Goal: Information Seeking & Learning: Learn about a topic

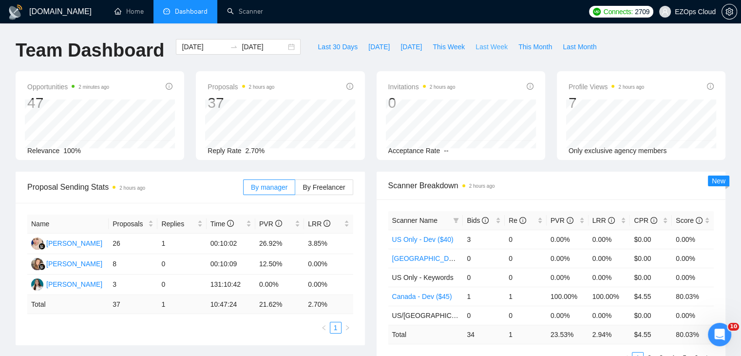
click at [482, 49] on span "Last Week" at bounding box center [492, 46] width 32 height 11
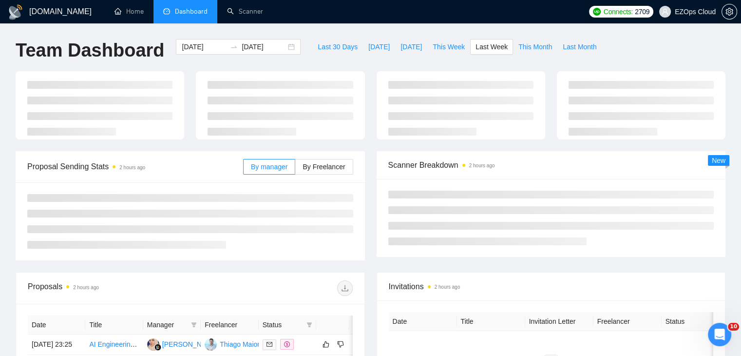
type input "[DATE]"
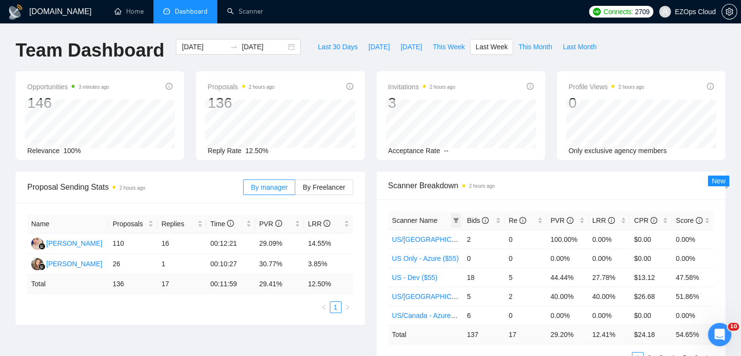
click at [452, 213] on span at bounding box center [456, 220] width 10 height 15
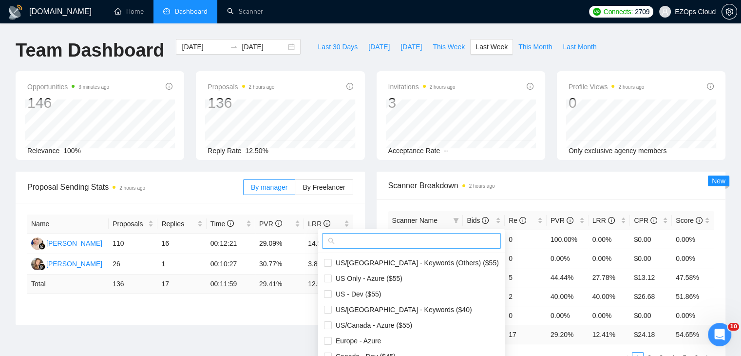
click at [410, 243] on input "text" at bounding box center [416, 240] width 158 height 11
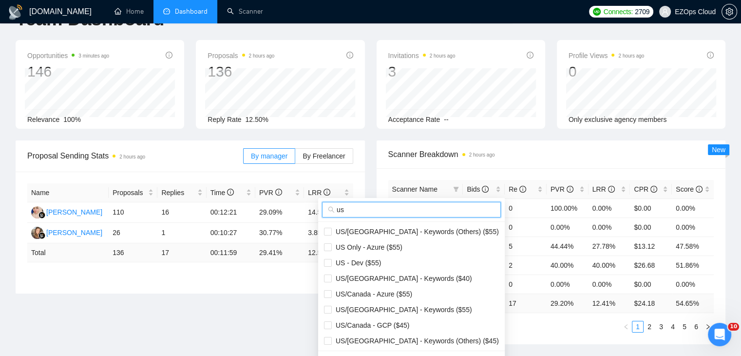
scroll to position [49, 0]
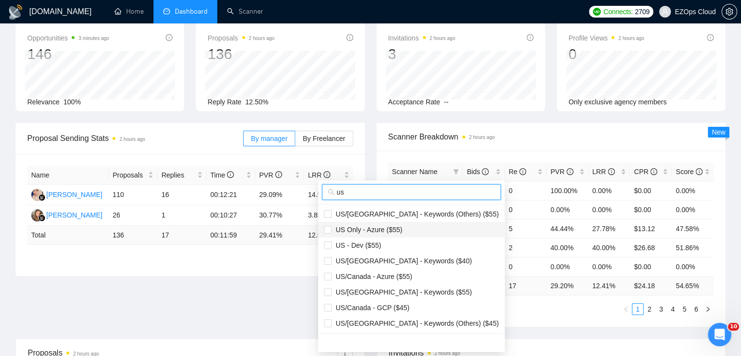
type input "us"
click at [400, 230] on span "US Only - Azure ($55)" at bounding box center [411, 229] width 175 height 11
checkbox input "true"
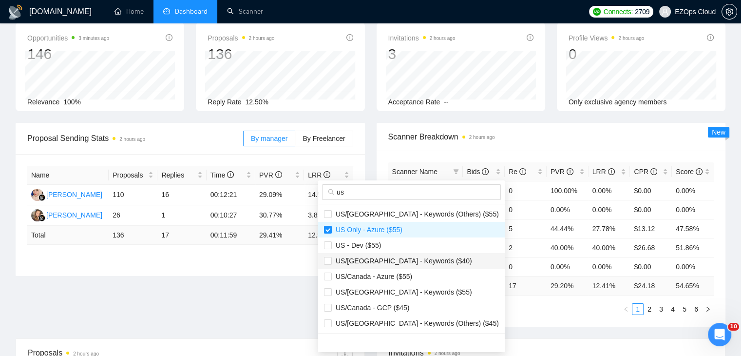
click at [406, 262] on span "US/[GEOGRAPHIC_DATA] - Keywords ($40)" at bounding box center [402, 261] width 140 height 8
checkbox input "true"
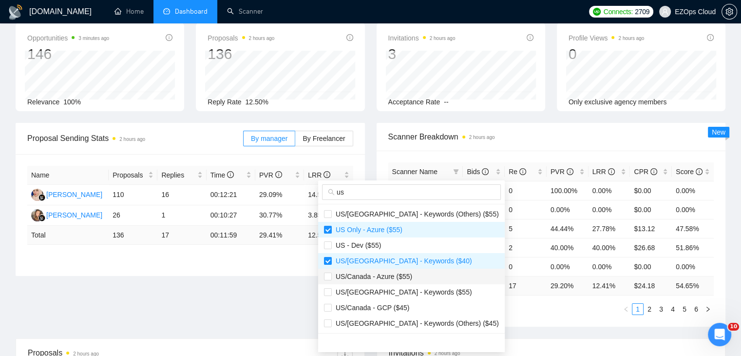
click at [408, 274] on span "US/Canada - Azure ($55)" at bounding box center [372, 276] width 80 height 8
checkbox input "true"
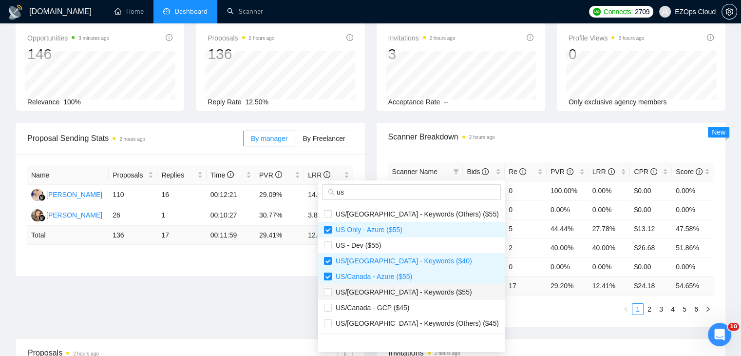
click at [413, 292] on span "US/[GEOGRAPHIC_DATA] - Keywords ($55)" at bounding box center [402, 292] width 140 height 8
checkbox input "true"
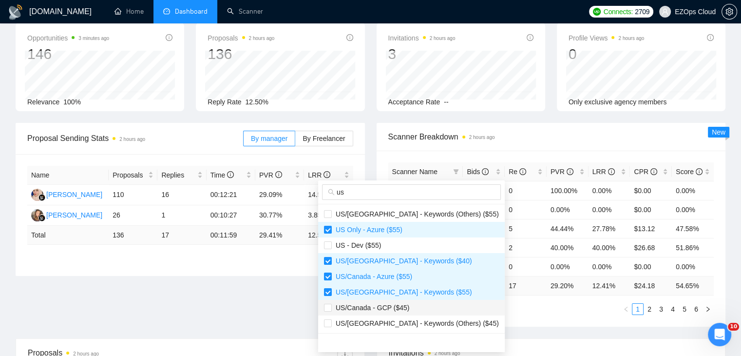
click at [414, 307] on span "US/Canada - GCP ($45)" at bounding box center [411, 307] width 175 height 11
checkbox input "true"
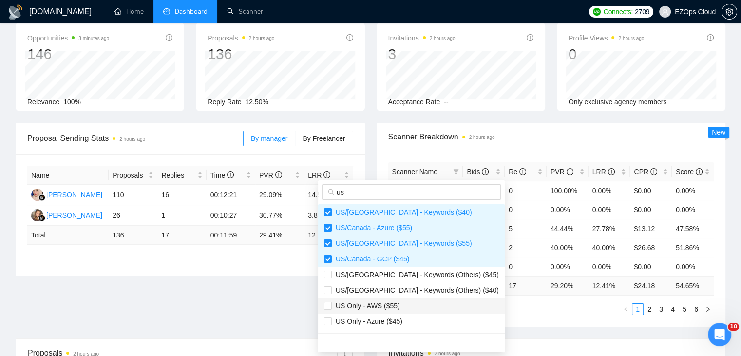
click at [404, 305] on span "US Only - AWS ($55)" at bounding box center [411, 305] width 175 height 11
checkbox input "true"
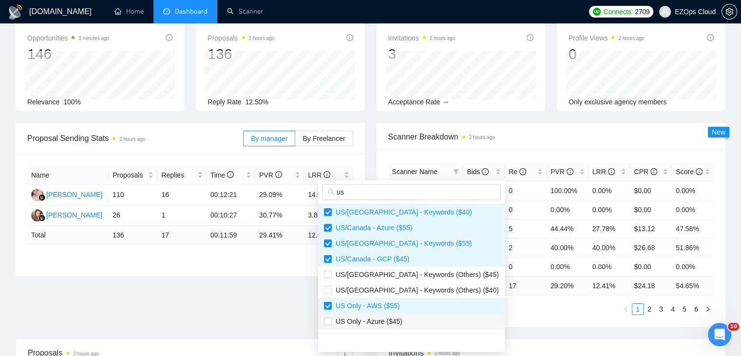
click at [409, 319] on span "US Only - Azure ($45)" at bounding box center [411, 321] width 175 height 11
checkbox input "true"
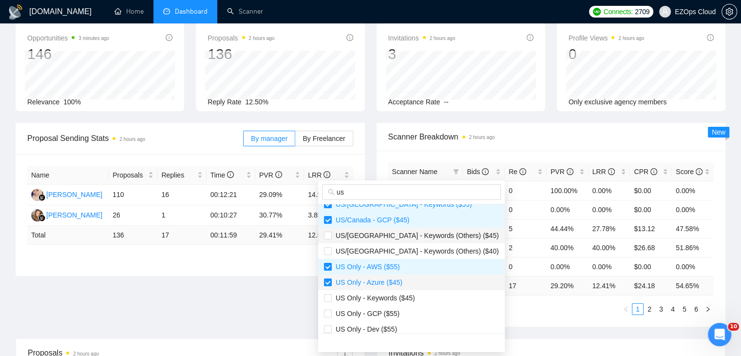
scroll to position [146, 0]
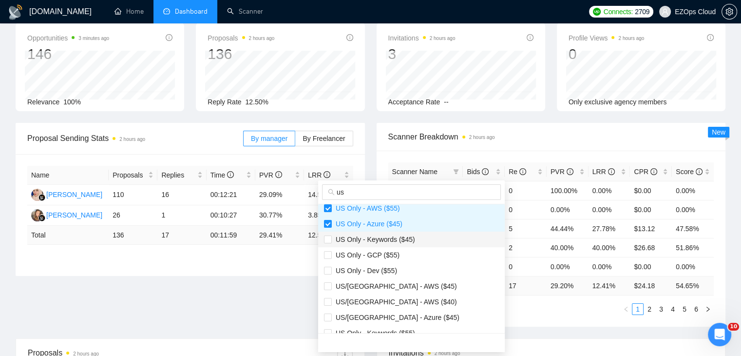
click at [401, 246] on li "US Only - Keywords ($45)" at bounding box center [411, 239] width 187 height 16
checkbox input "true"
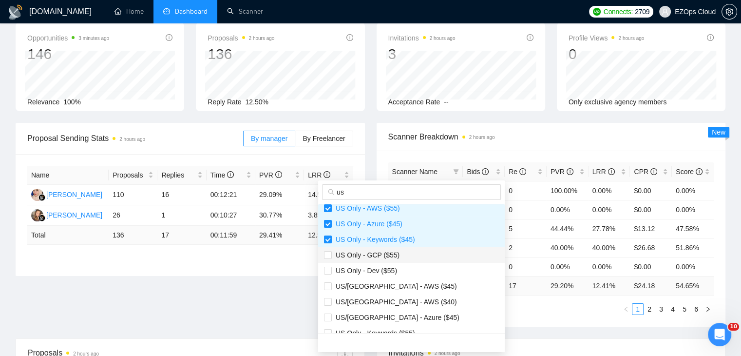
click at [403, 256] on span "US Only - GCP ($55)" at bounding box center [411, 254] width 175 height 11
checkbox input "true"
click at [402, 282] on span "US/[GEOGRAPHIC_DATA] - AWS ($45)" at bounding box center [394, 286] width 125 height 8
checkbox input "true"
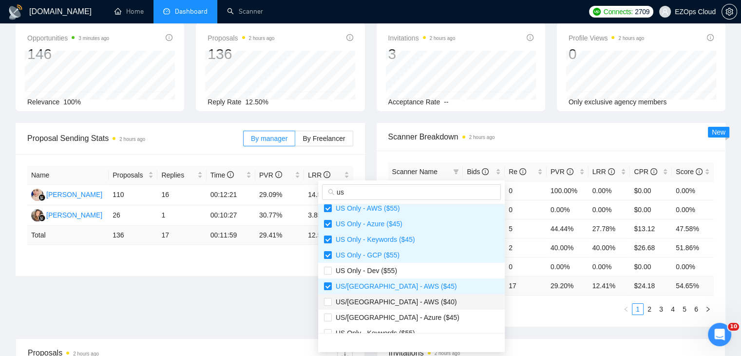
click at [405, 304] on span "US/[GEOGRAPHIC_DATA] - AWS ($40)" at bounding box center [394, 302] width 125 height 8
checkbox input "true"
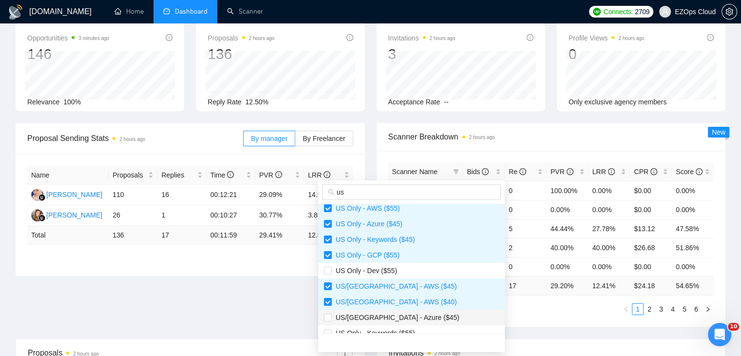
click at [405, 316] on span "US/[GEOGRAPHIC_DATA] - Azure ($45)" at bounding box center [396, 317] width 128 height 8
checkbox input "true"
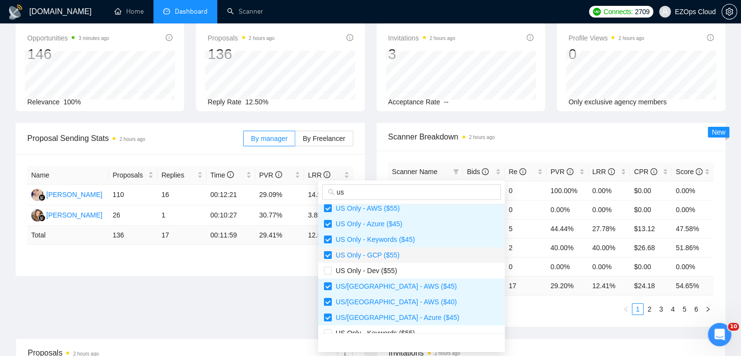
scroll to position [244, 0]
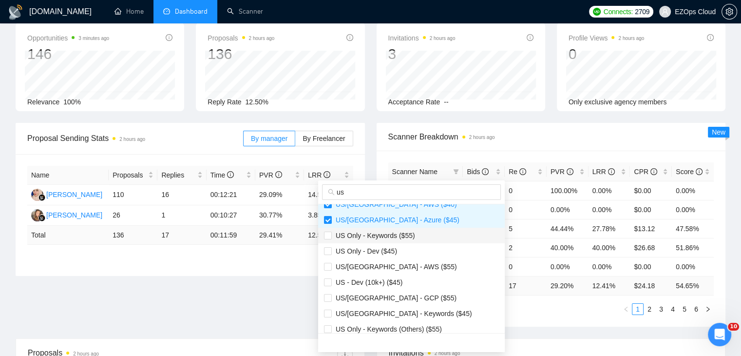
click at [406, 239] on span "US Only - Keywords ($55)" at bounding box center [373, 235] width 83 height 8
checkbox input "true"
click at [402, 275] on li "US - Dev (10k+) ($45)" at bounding box center [411, 282] width 187 height 16
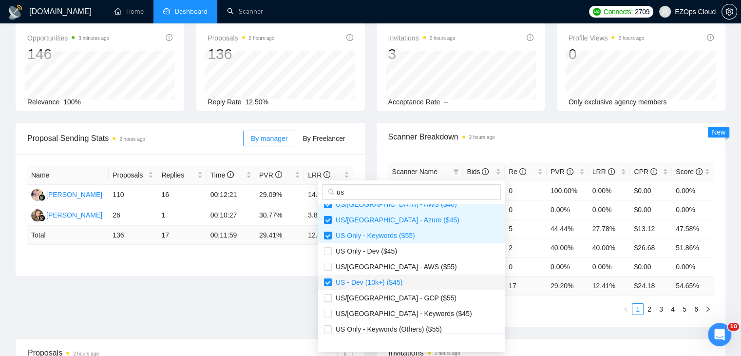
click at [402, 275] on li "US - Dev (10k+) ($45)" at bounding box center [411, 282] width 187 height 16
checkbox input "false"
click at [396, 271] on span "US/[GEOGRAPHIC_DATA] - AWS ($55)" at bounding box center [411, 266] width 175 height 11
checkbox input "true"
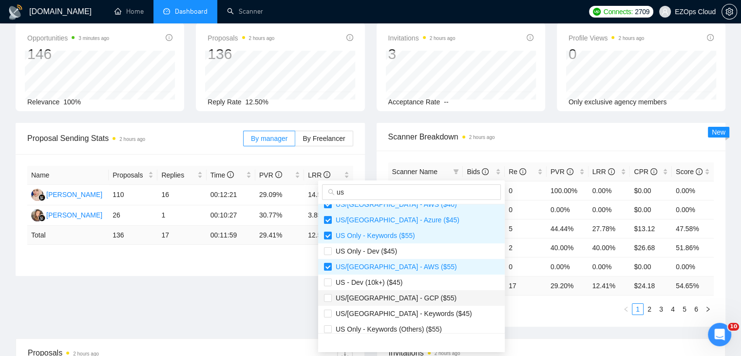
click at [406, 300] on span "US/[GEOGRAPHIC_DATA] - GCP ($55)" at bounding box center [411, 297] width 175 height 11
checkbox input "true"
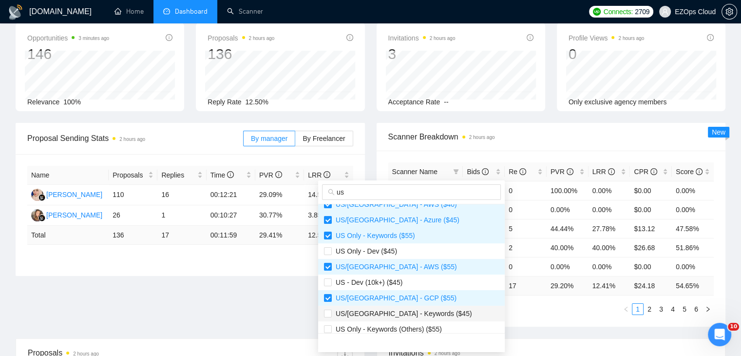
click at [409, 309] on span "US/[GEOGRAPHIC_DATA] - Keywords ($45)" at bounding box center [402, 313] width 140 height 8
checkbox input "true"
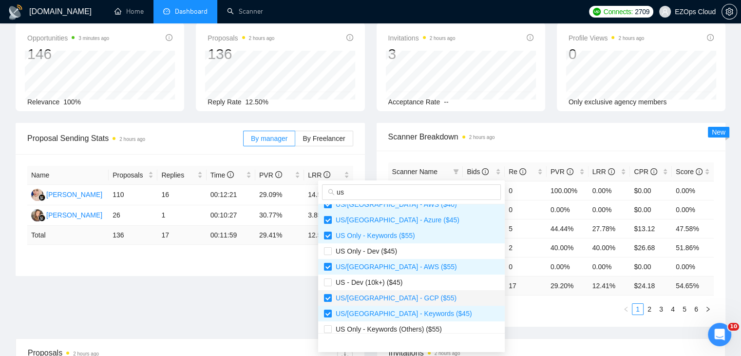
scroll to position [249, 0]
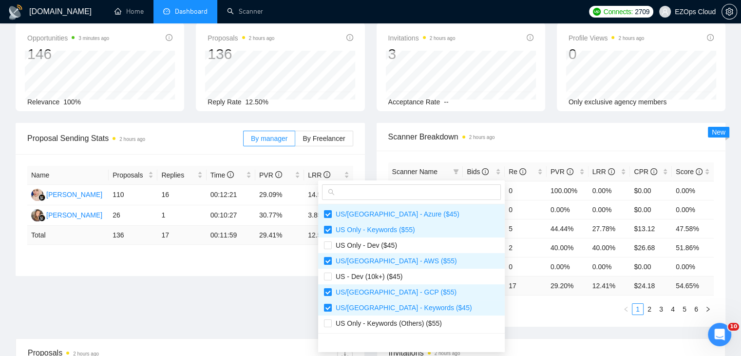
click at [494, 318] on div "Scanner Name Bids Re PVR LRR CPR Score US/Canada - Keywords (Others) ($55) 2 0 …" at bounding box center [551, 239] width 349 height 176
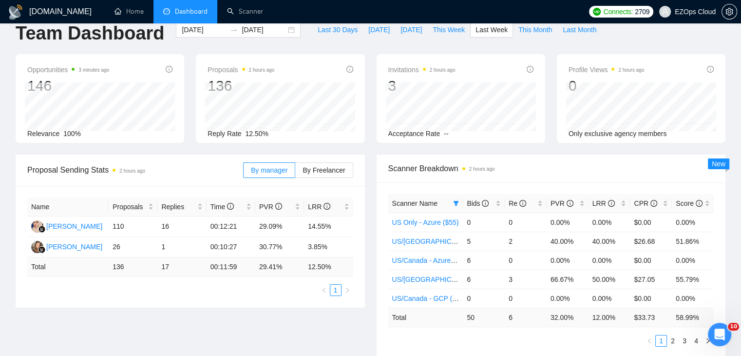
scroll to position [0, 0]
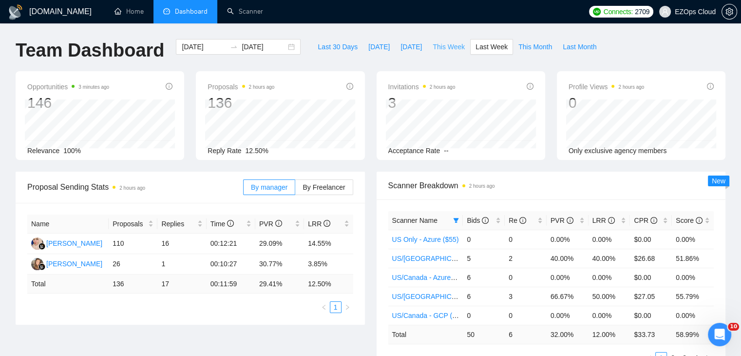
click at [435, 53] on button "This Week" at bounding box center [448, 47] width 43 height 16
type input "[DATE]"
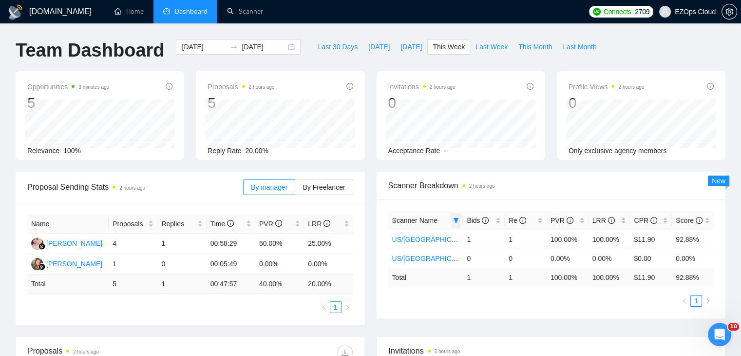
click at [458, 223] on icon "filter" at bounding box center [456, 220] width 6 height 6
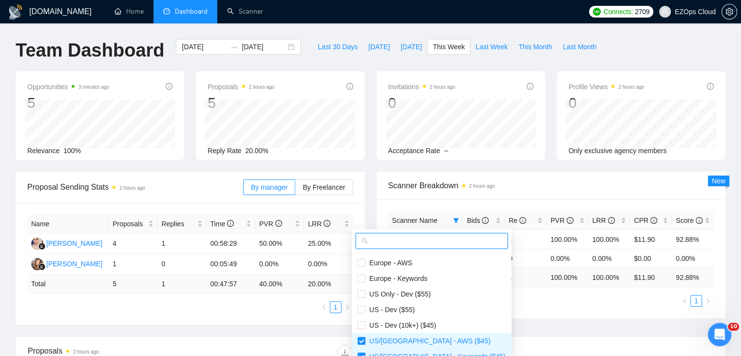
click at [425, 237] on input "text" at bounding box center [436, 240] width 132 height 11
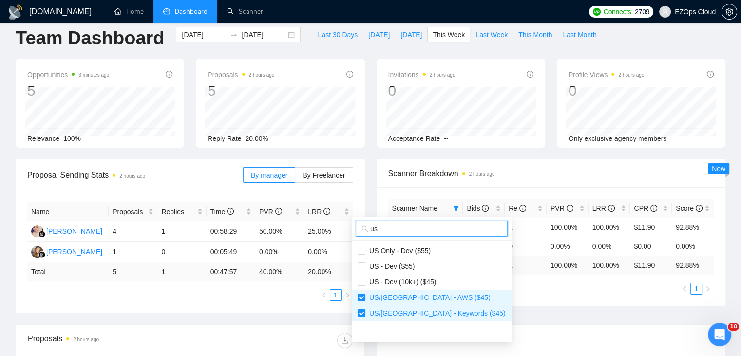
scroll to position [49, 0]
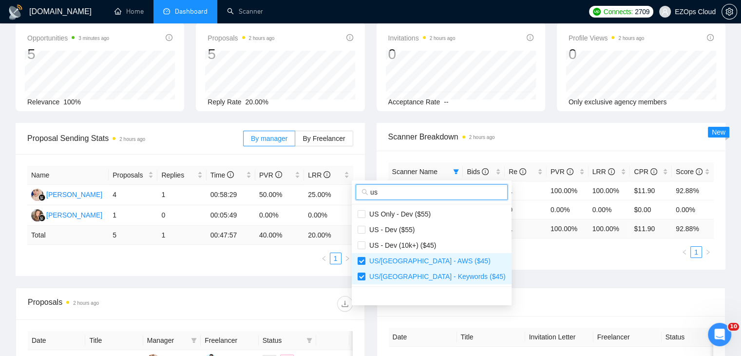
type input "us"
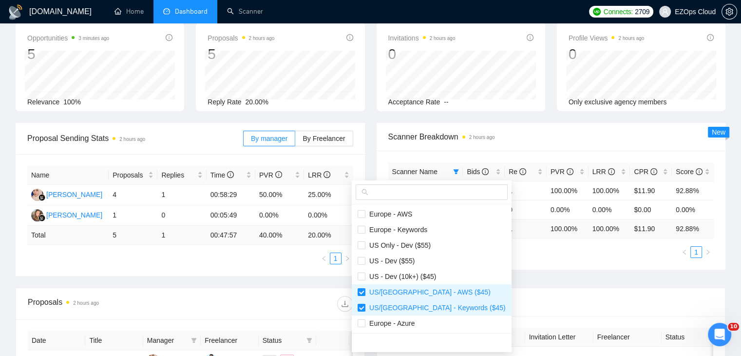
click at [531, 262] on div "Scanner Name Bids Re PVR LRR CPR Score US/Canada - AWS ($45) 1 1 100.00% 100.00…" at bounding box center [551, 210] width 349 height 119
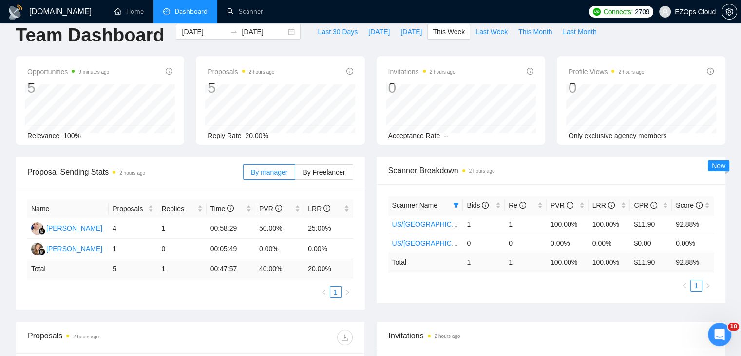
scroll to position [0, 0]
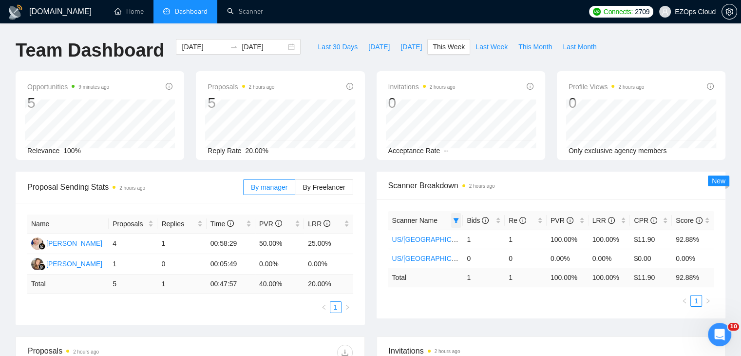
click at [458, 221] on icon "filter" at bounding box center [456, 220] width 6 height 6
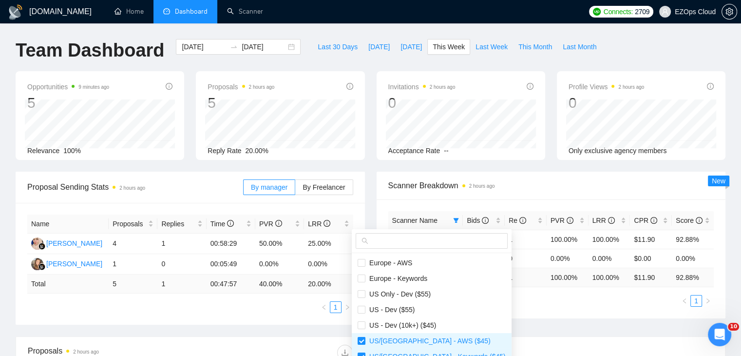
click at [477, 306] on div "Scanner Name Bids Re PVR LRR CPR Score US/Canada - AWS ($45) 1 1 100.00% 100.00…" at bounding box center [551, 258] width 349 height 119
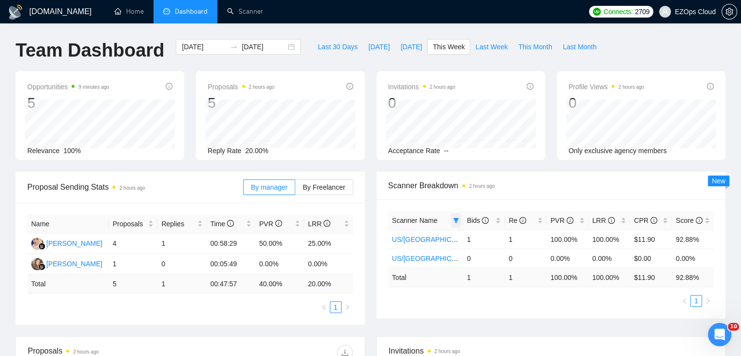
click at [457, 221] on icon "filter" at bounding box center [456, 220] width 6 height 6
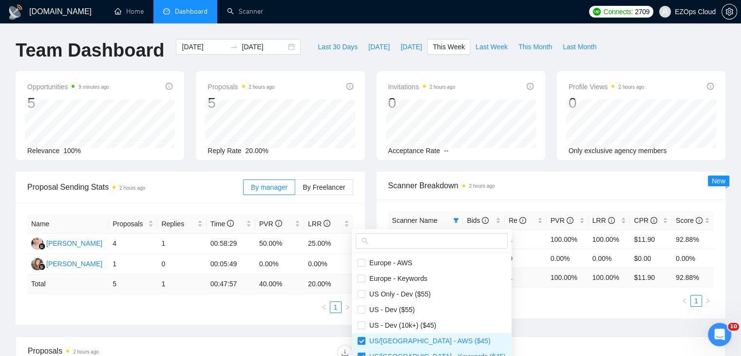
scroll to position [49, 0]
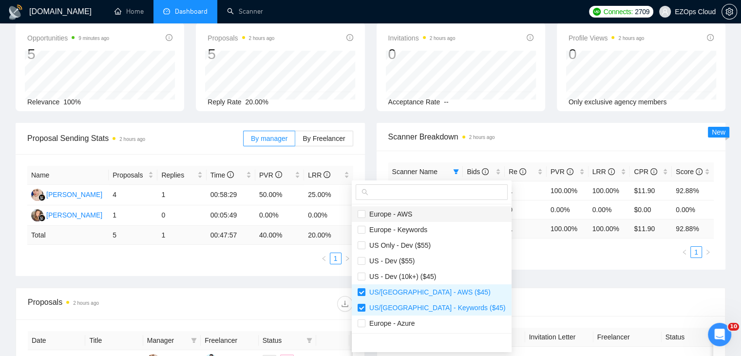
click at [413, 207] on li "Europe - AWS" at bounding box center [432, 214] width 160 height 16
checkbox input "true"
click at [420, 226] on span "Europe - Keywords" at bounding box center [396, 230] width 62 height 8
checkbox input "true"
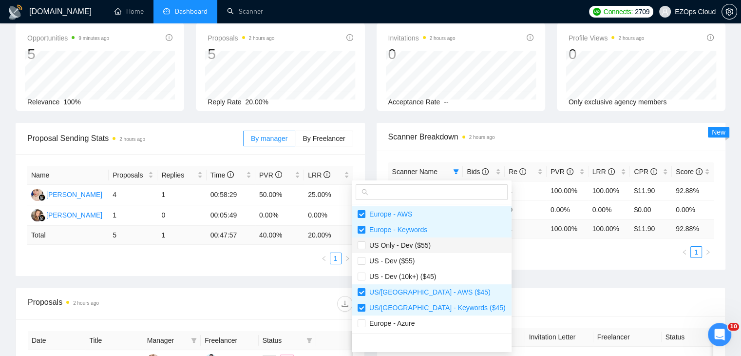
click at [421, 243] on span "US Only - Dev ($55)" at bounding box center [397, 245] width 65 height 8
checkbox input "true"
click at [416, 263] on span "US - Dev ($55)" at bounding box center [432, 260] width 148 height 11
checkbox input "true"
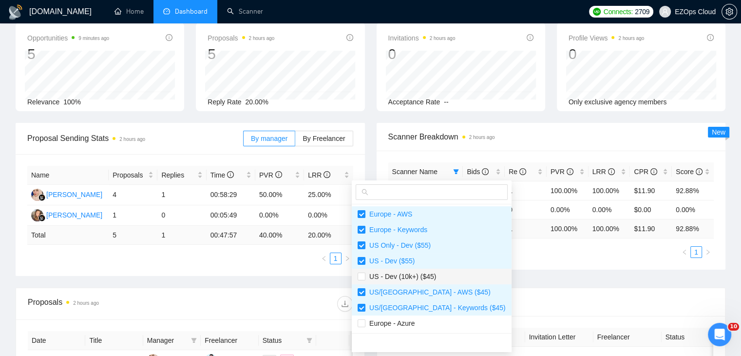
click at [418, 273] on span "US - Dev (10k+) ($45)" at bounding box center [400, 276] width 71 height 8
checkbox input "true"
click at [415, 326] on span "Europe - Azure" at bounding box center [432, 323] width 148 height 11
checkbox input "true"
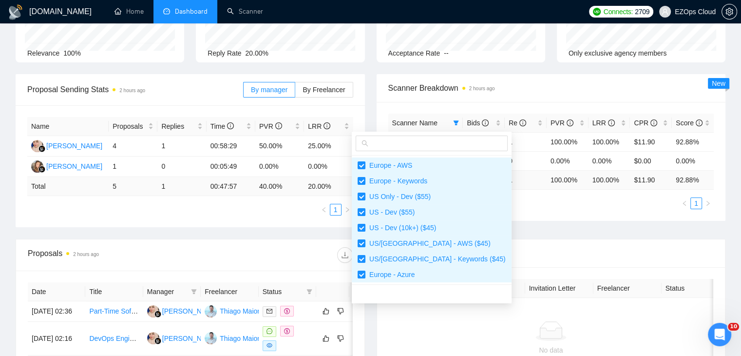
click at [519, 238] on main "Team Dashboard 2025-09-08 2025-09-14 Last 30 Days Today Yesterday This Week Las…" at bounding box center [371, 208] width 710 height 532
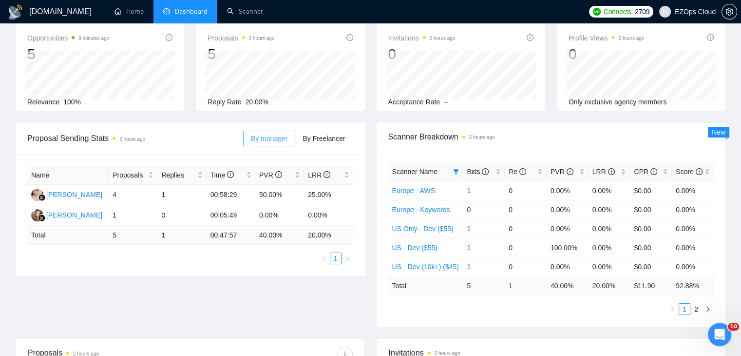
scroll to position [0, 0]
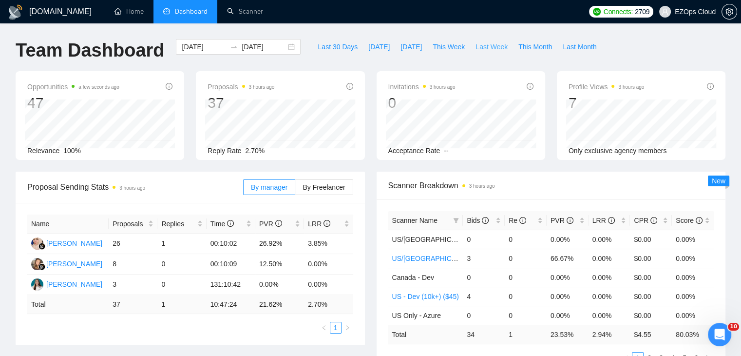
click at [482, 49] on span "Last Week" at bounding box center [492, 46] width 32 height 11
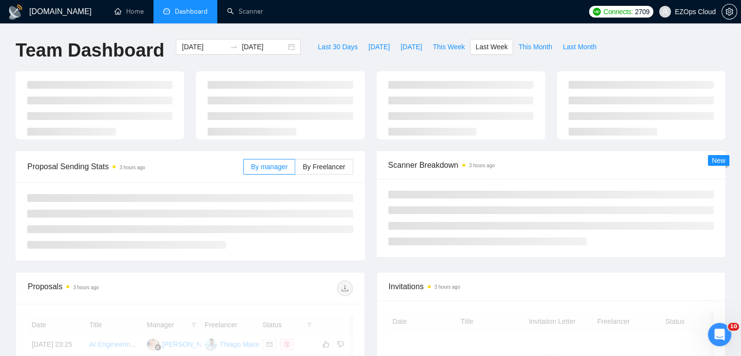
type input "[DATE]"
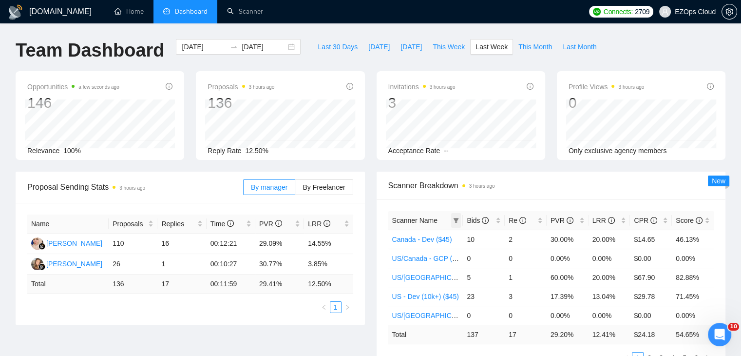
click at [457, 215] on span at bounding box center [456, 220] width 10 height 15
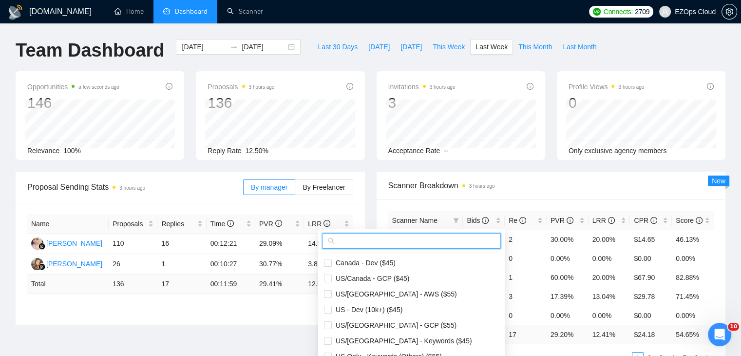
click at [423, 243] on input "text" at bounding box center [416, 240] width 158 height 11
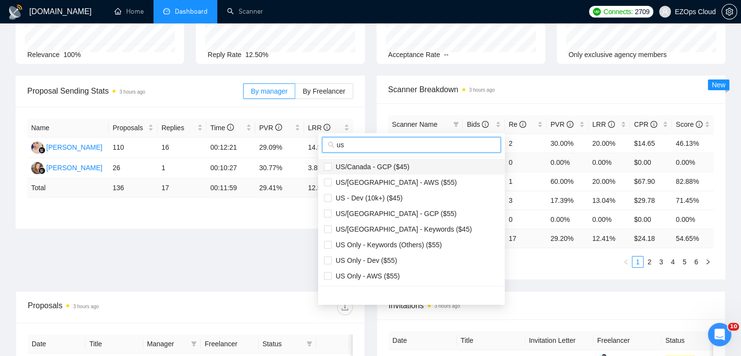
scroll to position [97, 0]
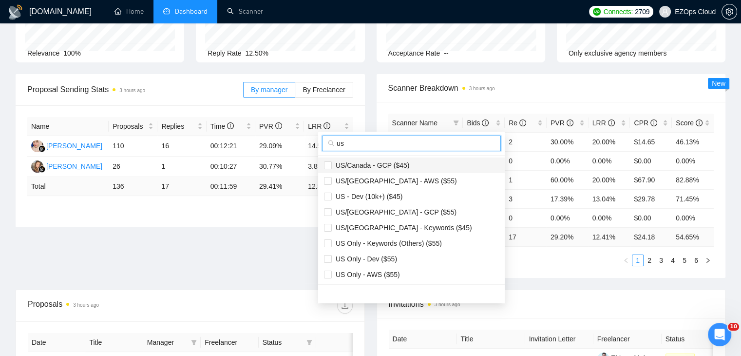
type input "us"
click at [416, 167] on span "US/Canada - GCP ($45)" at bounding box center [411, 165] width 175 height 11
checkbox input "true"
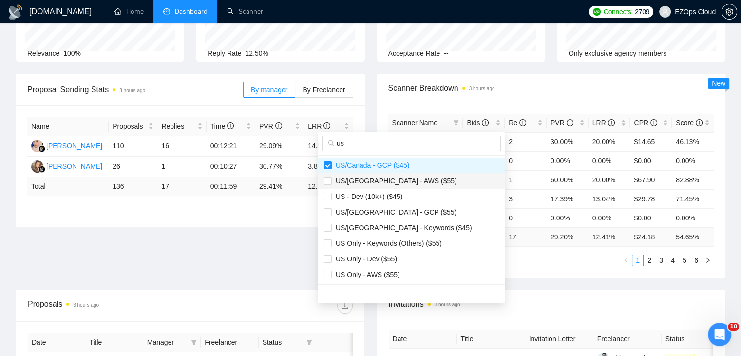
click at [399, 182] on span "US/[GEOGRAPHIC_DATA] - AWS ($55)" at bounding box center [394, 181] width 125 height 8
checkbox input "true"
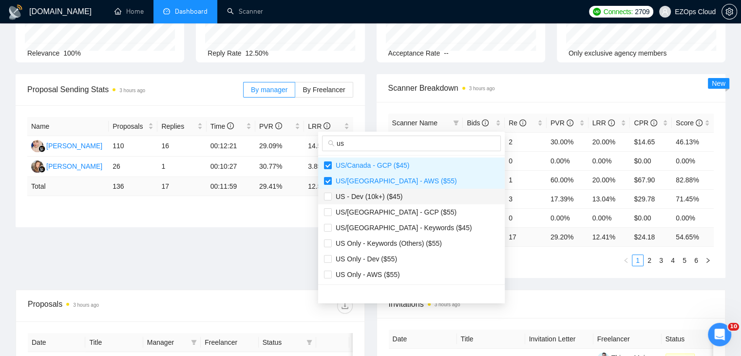
click at [395, 196] on span "US - Dev (10k+) ($45)" at bounding box center [367, 196] width 71 height 8
checkbox input "true"
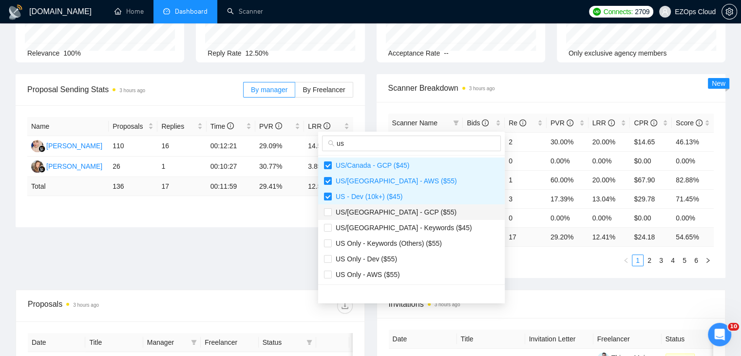
click at [394, 210] on span "US/[GEOGRAPHIC_DATA] - GCP ($55)" at bounding box center [394, 212] width 125 height 8
checkbox input "true"
click at [402, 236] on li "US Only - Keywords (Others) ($55)" at bounding box center [411, 243] width 187 height 16
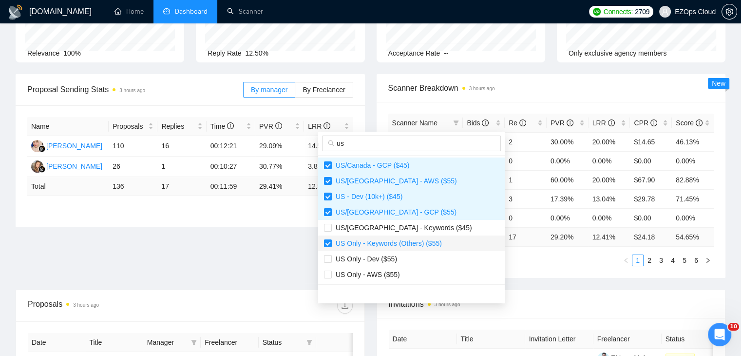
click at [401, 248] on span "US Only - Keywords (Others) ($55)" at bounding box center [411, 243] width 175 height 11
checkbox input "false"
click at [389, 229] on span "US/[GEOGRAPHIC_DATA] - Keywords ($45)" at bounding box center [402, 228] width 140 height 8
checkbox input "true"
click at [396, 240] on span "US Only - Keywords (Others) ($55)" at bounding box center [387, 243] width 110 height 8
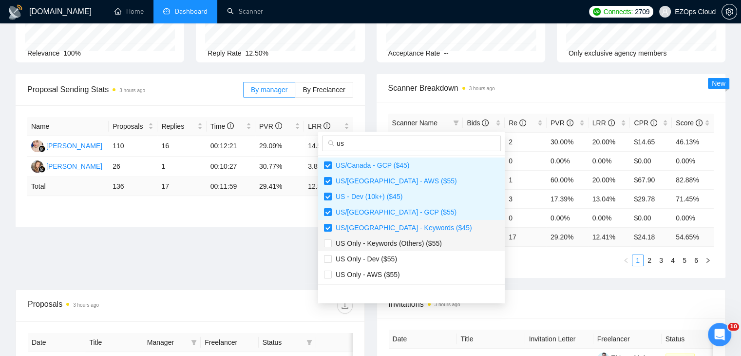
checkbox input "true"
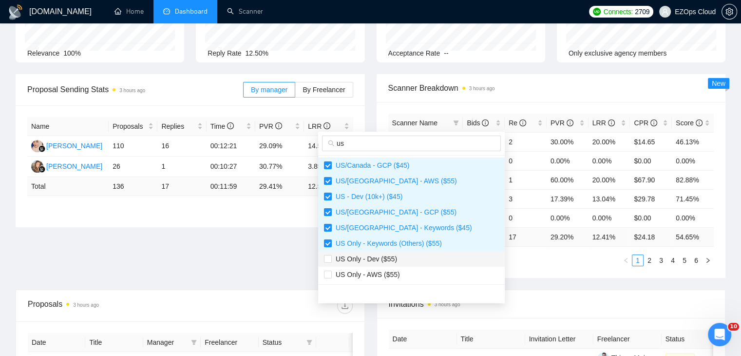
click at [396, 251] on li "US Only - Dev ($55)" at bounding box center [411, 259] width 187 height 16
click at [396, 264] on li "US Only - Dev ($55)" at bounding box center [411, 259] width 187 height 16
click at [398, 260] on span "US Only - Dev ($55)" at bounding box center [411, 258] width 175 height 11
checkbox input "true"
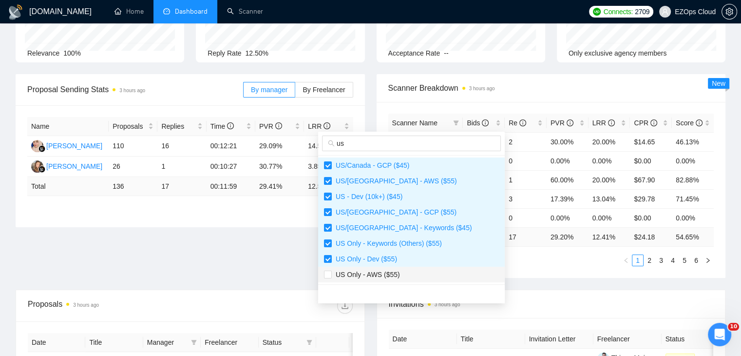
click at [398, 278] on span "US Only - AWS ($55)" at bounding box center [411, 274] width 175 height 11
checkbox input "true"
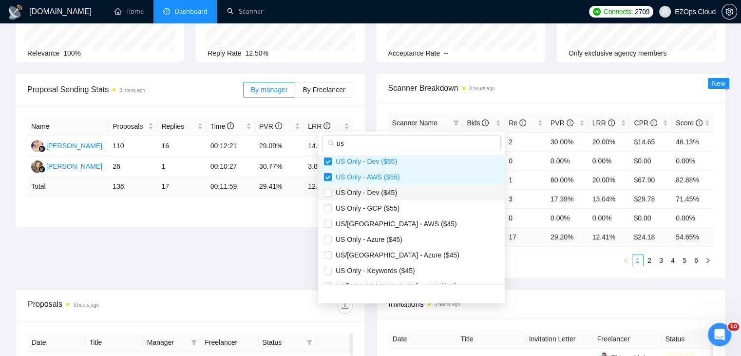
click at [379, 194] on span "US Only - Dev ($45)" at bounding box center [364, 193] width 65 height 8
checkbox input "true"
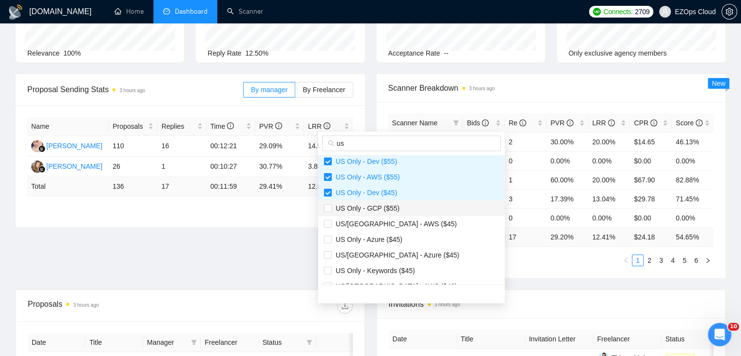
click at [390, 204] on span "US Only - GCP ($55)" at bounding box center [366, 208] width 68 height 8
checkbox input "true"
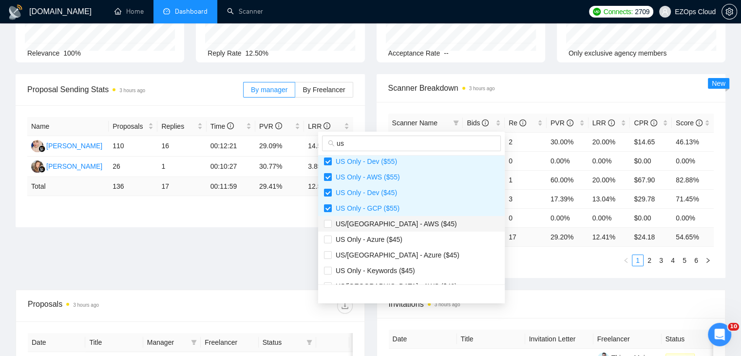
click at [399, 224] on span "US/[GEOGRAPHIC_DATA] - AWS ($45)" at bounding box center [394, 224] width 125 height 8
checkbox input "true"
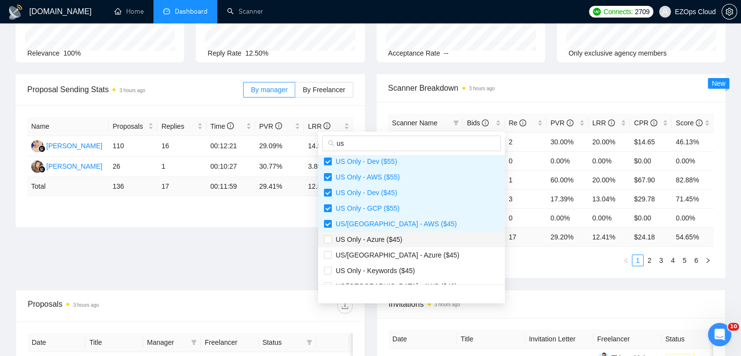
click at [396, 239] on span "US Only - Azure ($45)" at bounding box center [367, 239] width 71 height 8
checkbox input "true"
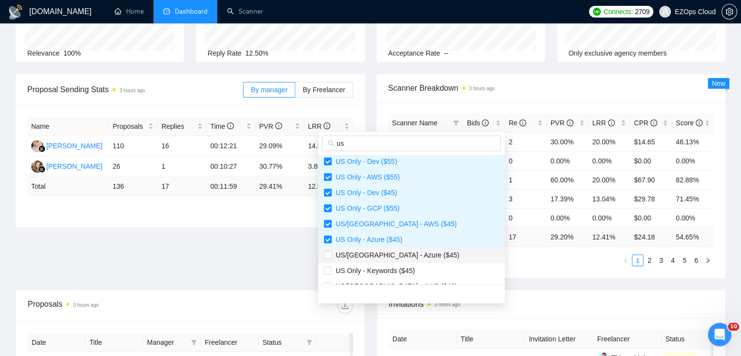
click at [400, 261] on li "US/[GEOGRAPHIC_DATA] - Azure ($45)" at bounding box center [411, 255] width 187 height 16
checkbox input "true"
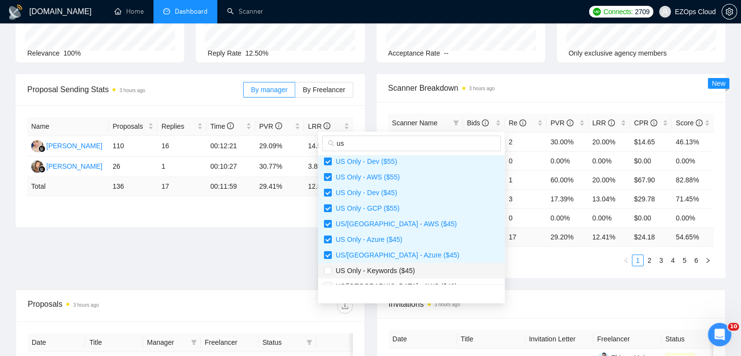
click at [400, 271] on span "US Only - Keywords ($45)" at bounding box center [373, 271] width 83 height 8
checkbox input "true"
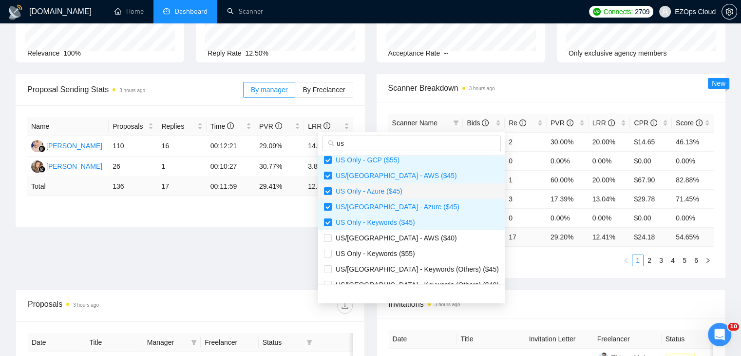
scroll to position [146, 0]
click at [390, 239] on span "US/[GEOGRAPHIC_DATA] - AWS ($40)" at bounding box center [394, 237] width 125 height 8
checkbox input "true"
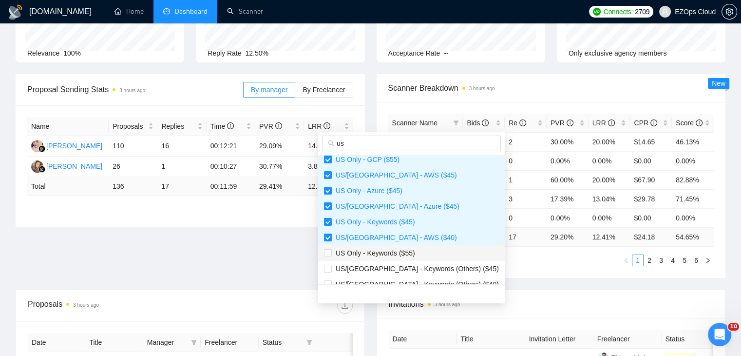
click at [395, 249] on span "US Only - Keywords ($55)" at bounding box center [373, 253] width 83 height 8
checkbox input "true"
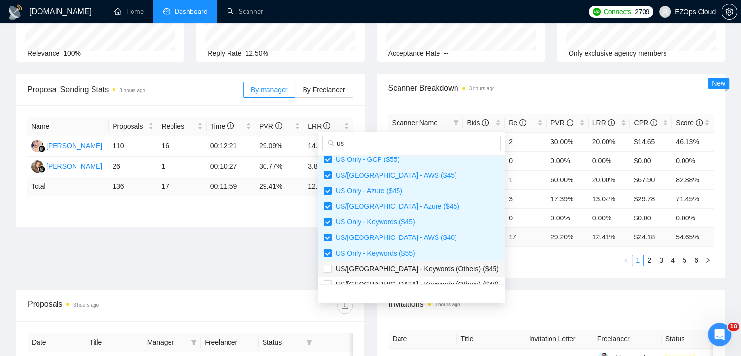
click at [405, 269] on span "US/[GEOGRAPHIC_DATA] - Keywords (Others) ($45)" at bounding box center [415, 269] width 167 height 8
checkbox input "true"
click at [413, 280] on span "US/[GEOGRAPHIC_DATA] - Keywords (Others) ($40)" at bounding box center [415, 284] width 167 height 8
checkbox input "true"
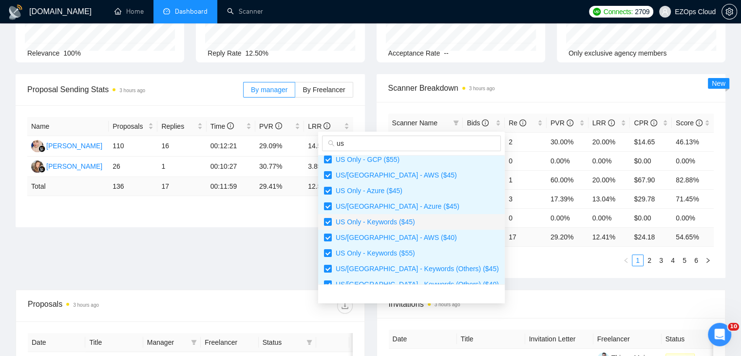
scroll to position [244, 0]
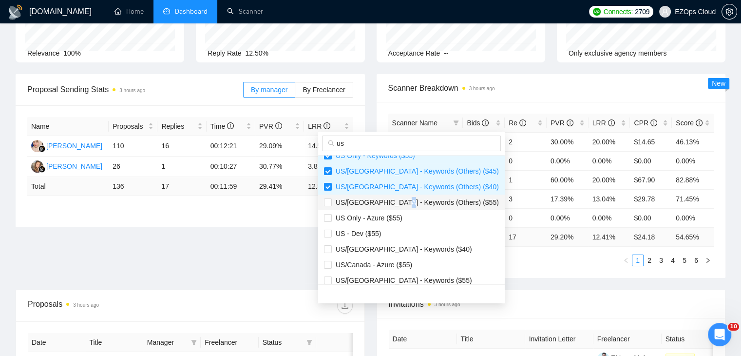
click at [400, 205] on span "US/[GEOGRAPHIC_DATA] - Keywords (Others) ($55)" at bounding box center [415, 202] width 167 height 8
checkbox input "true"
click at [397, 215] on span "US Only - Azure ($55)" at bounding box center [367, 218] width 71 height 8
checkbox input "true"
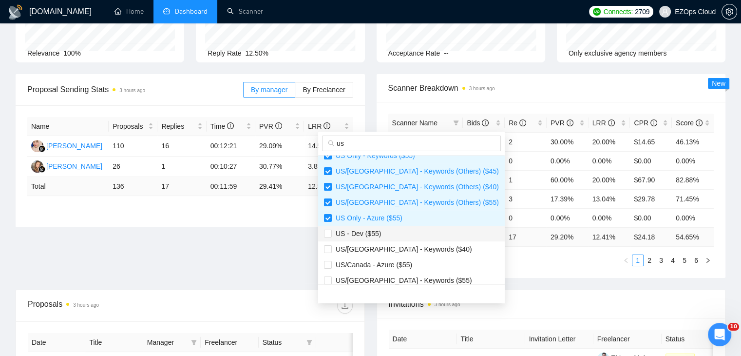
click at [382, 234] on span "US - Dev ($55)" at bounding box center [411, 233] width 175 height 11
checkbox input "true"
click at [393, 246] on span "US/[GEOGRAPHIC_DATA] - Keywords ($40)" at bounding box center [402, 249] width 140 height 8
checkbox input "true"
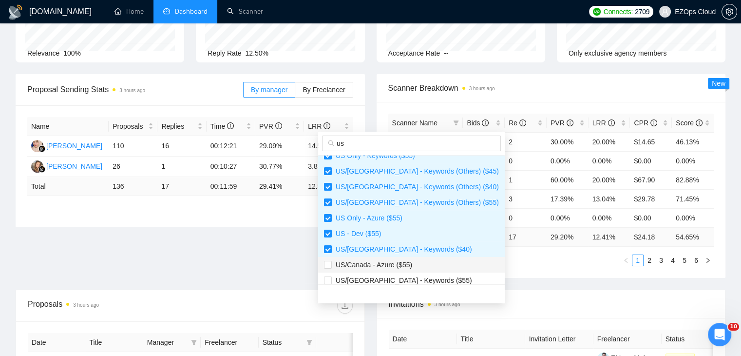
click at [396, 261] on span "US/Canada - Azure ($55)" at bounding box center [372, 265] width 80 height 8
checkbox input "true"
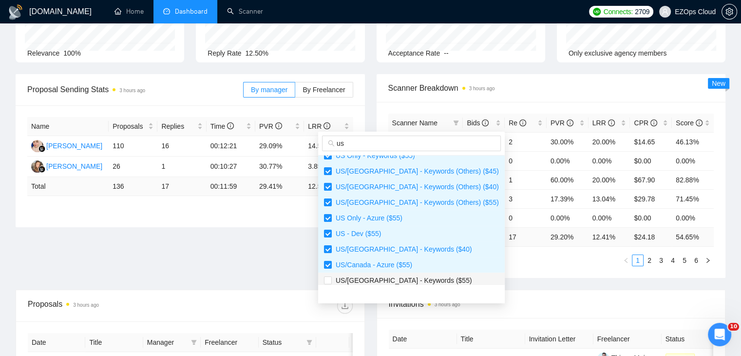
click at [397, 276] on span "US/[GEOGRAPHIC_DATA] - Keywords ($55)" at bounding box center [402, 280] width 140 height 8
checkbox input "true"
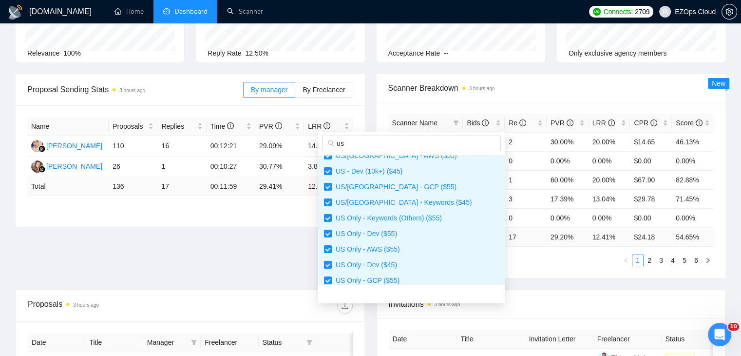
scroll to position [0, 0]
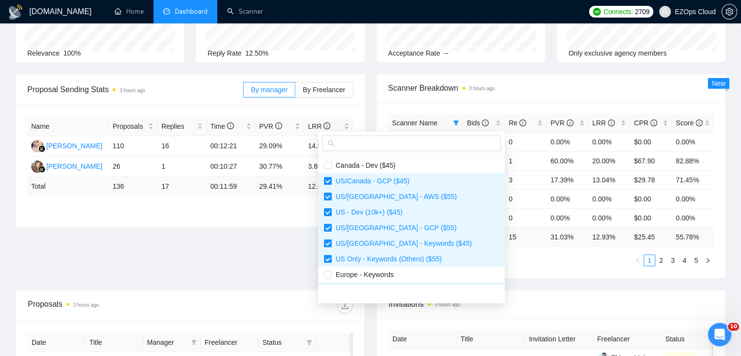
click at [474, 281] on div "Proposal Sending Stats 3 hours ago By manager By Freelancer Name Proposals Repl…" at bounding box center [371, 181] width 722 height 215
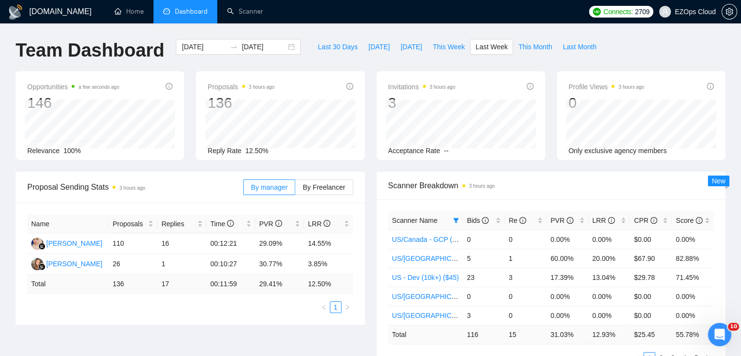
click at [371, 168] on div "Opportunities a few seconds ago 146 Relevance 100% Proposals 3 hours ago 136 Re…" at bounding box center [371, 121] width 722 height 100
click at [380, 60] on div "Last 30 Days [DATE] [DATE] This Week Last Week This Month Last Month" at bounding box center [456, 55] width 301 height 32
click at [377, 165] on div "Opportunities a minute ago 146 Relevance 100% Proposals 3 hours ago 136 Reply R…" at bounding box center [371, 121] width 722 height 100
click at [371, 170] on div "Opportunities a minute ago 146 Relevance 100% Proposals 3 hours ago 136 Reply R…" at bounding box center [371, 121] width 722 height 100
click at [456, 217] on icon "filter" at bounding box center [456, 220] width 6 height 6
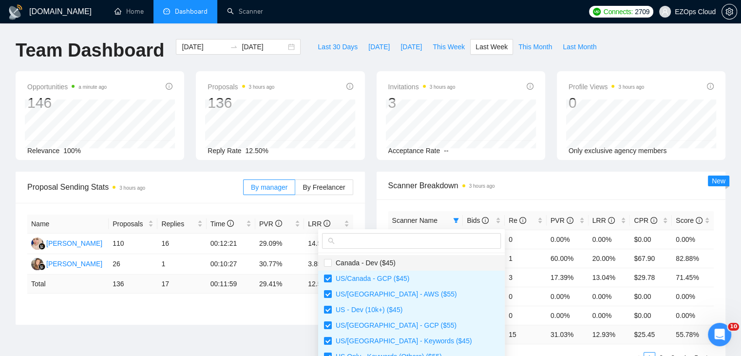
click at [411, 262] on span "Canada - Dev ($45)" at bounding box center [411, 262] width 175 height 11
checkbox input "true"
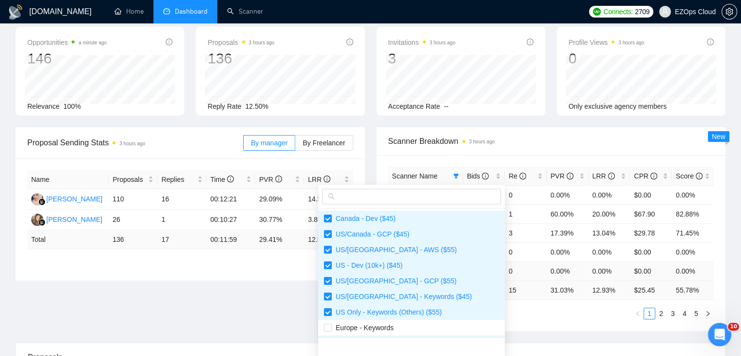
scroll to position [97, 0]
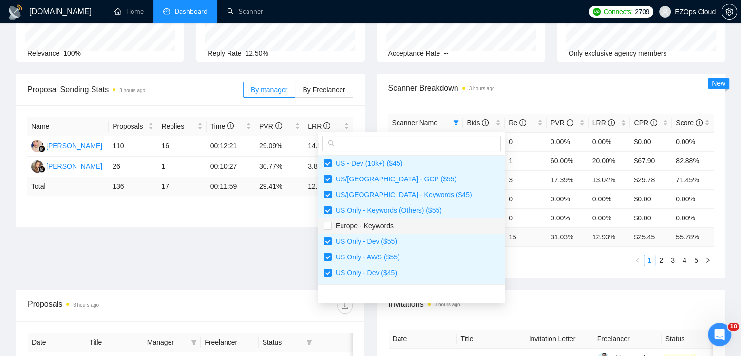
click at [397, 227] on span "Europe - Keywords" at bounding box center [411, 225] width 175 height 11
checkbox input "true"
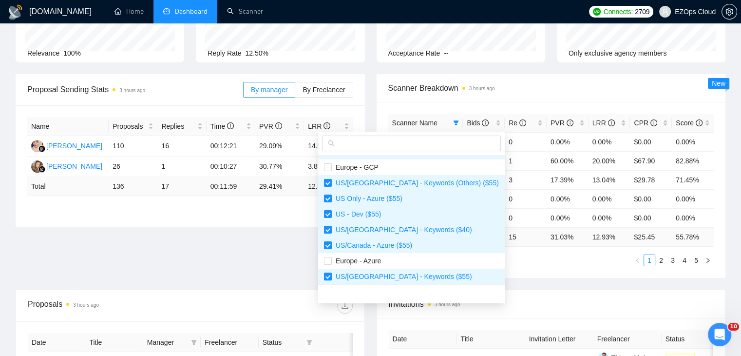
scroll to position [343, 0]
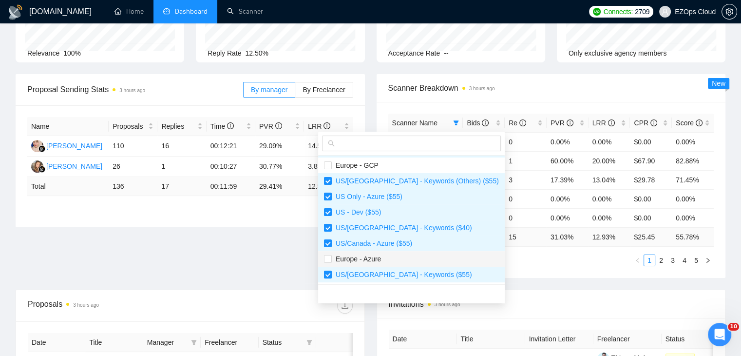
click at [401, 256] on span "Europe - Azure" at bounding box center [411, 258] width 175 height 11
checkbox input "true"
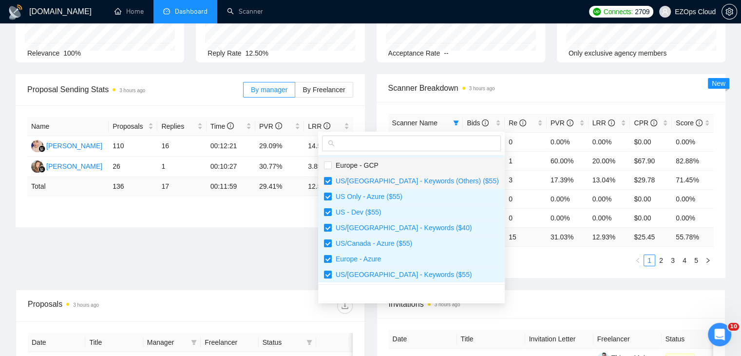
click at [376, 165] on span "Europe - GCP" at bounding box center [355, 165] width 47 height 8
checkbox input "true"
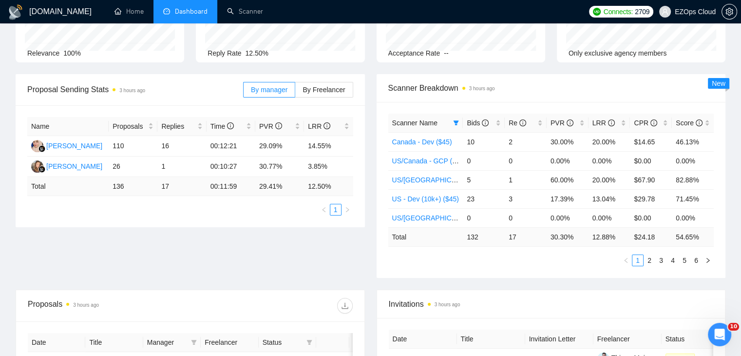
click at [512, 282] on div "Proposal Sending Stats 3 hours ago By manager By Freelancer Name Proposals Repl…" at bounding box center [371, 181] width 722 height 215
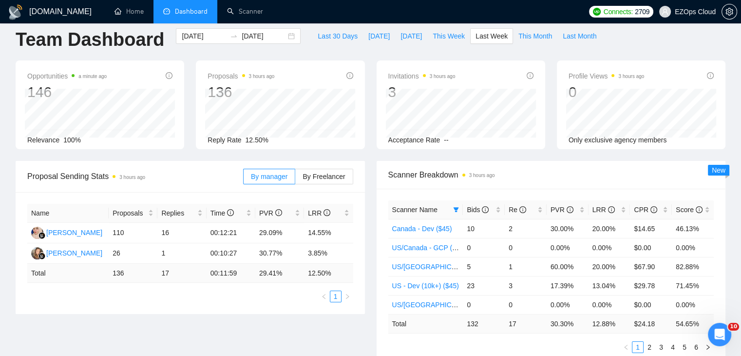
scroll to position [0, 0]
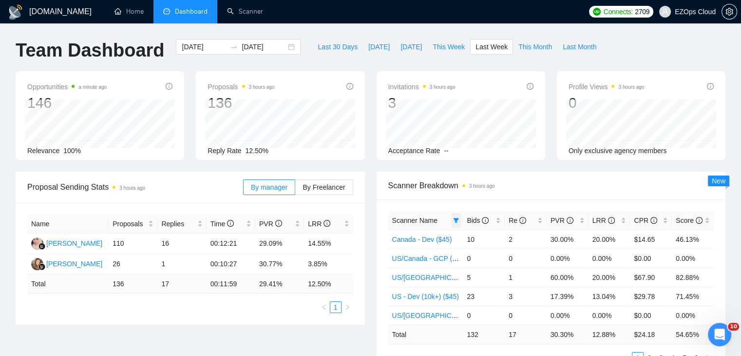
click at [454, 219] on icon "filter" at bounding box center [456, 220] width 6 height 6
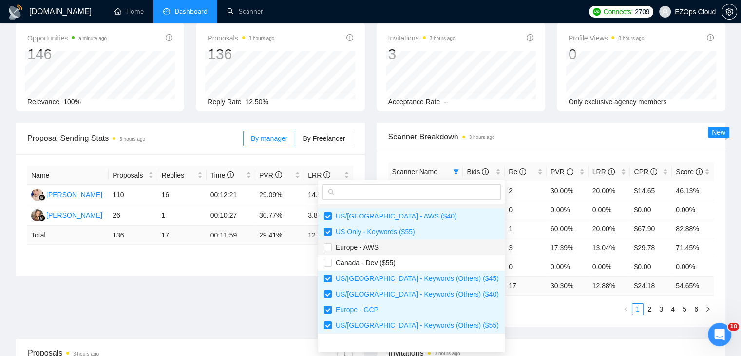
scroll to position [246, 0]
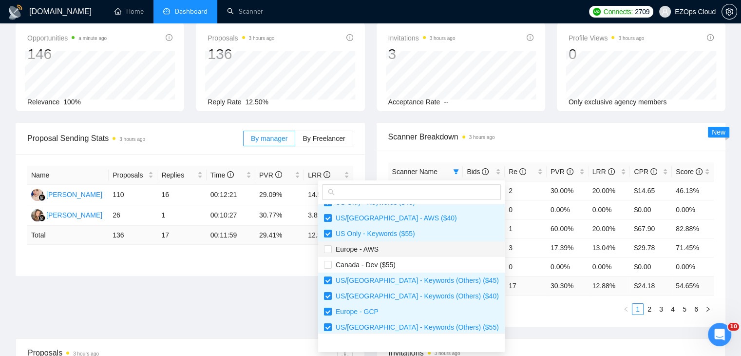
click at [392, 246] on span "Europe - AWS" at bounding box center [411, 249] width 175 height 11
checkbox input "true"
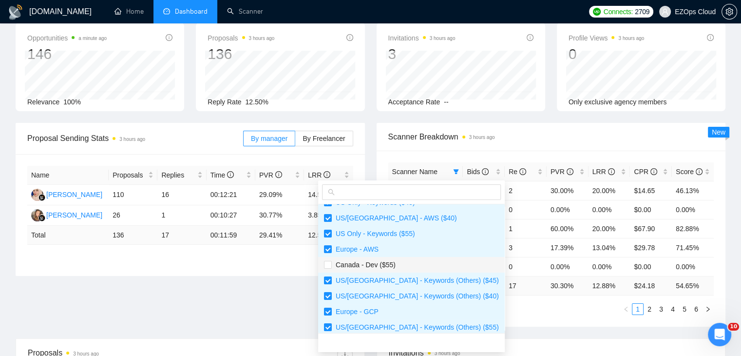
click at [400, 266] on span "Canada - Dev ($55)" at bounding box center [411, 264] width 175 height 11
checkbox input "true"
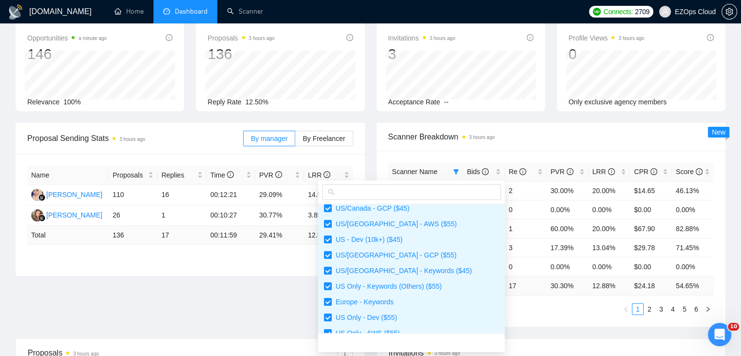
scroll to position [0, 0]
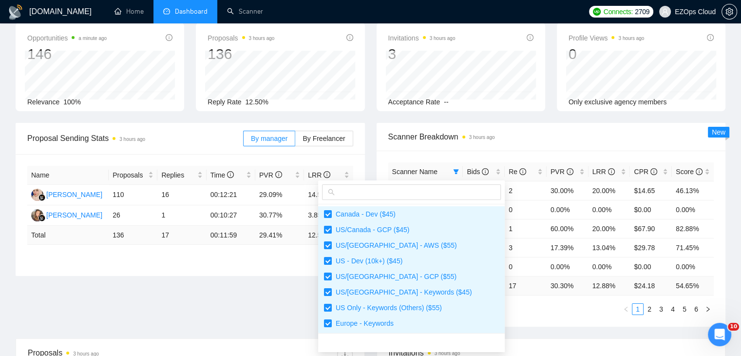
click at [491, 314] on div "Scanner Name Bids Re PVR LRR CPR Score Canada - Dev ($45) 10 2 30.00% 20.00% $1…" at bounding box center [551, 239] width 349 height 176
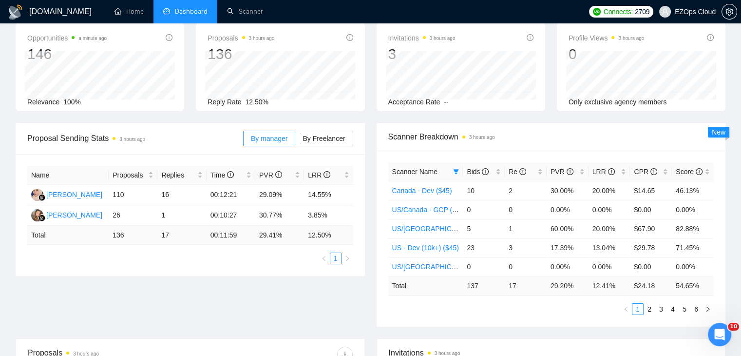
click at [373, 121] on div "Opportunities a minute ago 146 Relevance 100% Proposals 3 hours ago 136 Reply R…" at bounding box center [371, 72] width 722 height 100
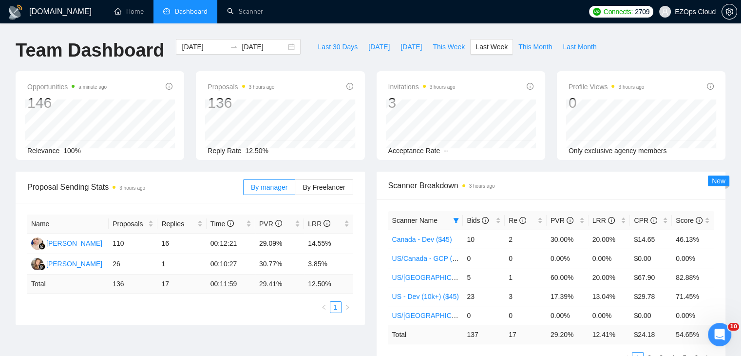
click at [372, 163] on div "Opportunities a minute ago 146 Relevance 100% Proposals 3 hours ago 136 [DATE] …" at bounding box center [371, 121] width 722 height 100
click at [518, 48] on span "This Month" at bounding box center [535, 46] width 34 height 11
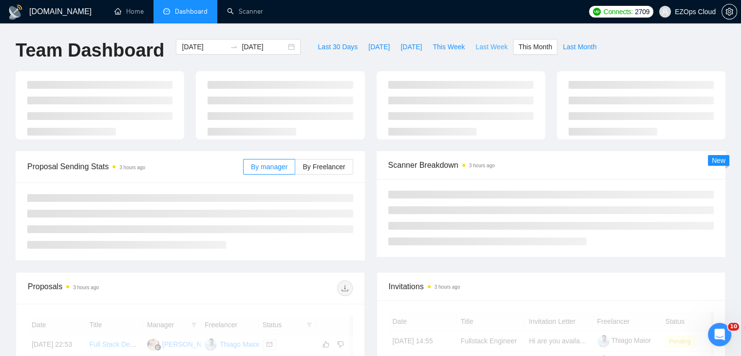
click at [484, 47] on span "Last Week" at bounding box center [492, 46] width 32 height 11
type input "[DATE]"
click at [450, 45] on span "This Week" at bounding box center [449, 46] width 32 height 11
type input "[DATE]"
